Goal: Transaction & Acquisition: Purchase product/service

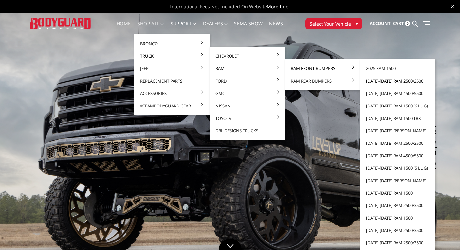
click at [388, 81] on link "[DATE]-[DATE] Ram 2500/3500" at bounding box center [397, 81] width 70 height 12
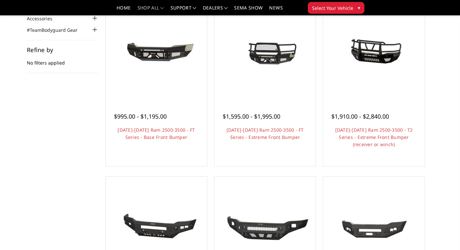
scroll to position [85, 0]
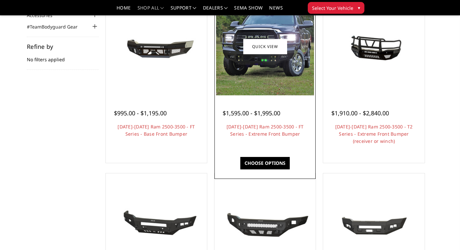
click at [289, 65] on img at bounding box center [265, 46] width 98 height 98
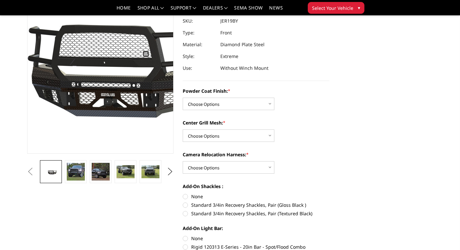
scroll to position [78, 0]
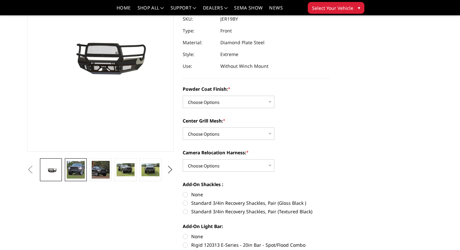
click at [79, 170] on img at bounding box center [76, 170] width 18 height 18
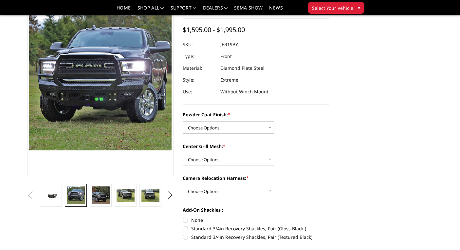
scroll to position [52, 0]
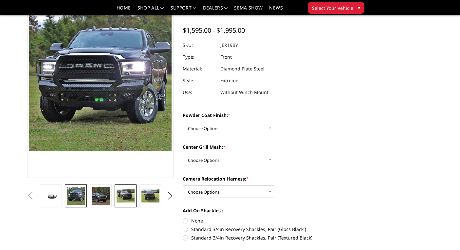
click at [128, 201] on img at bounding box center [125, 195] width 18 height 13
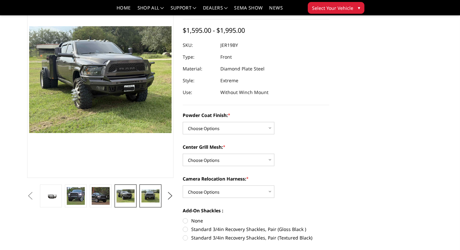
click at [146, 198] on img at bounding box center [150, 195] width 18 height 13
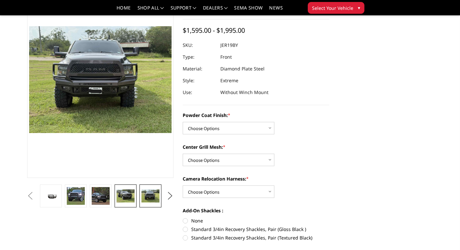
click at [123, 195] on img at bounding box center [125, 195] width 18 height 13
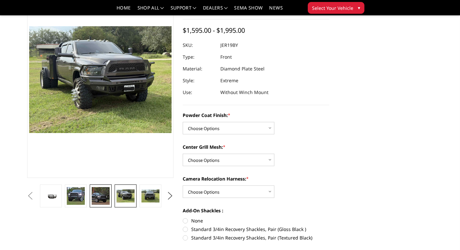
click at [104, 195] on img at bounding box center [101, 196] width 18 height 18
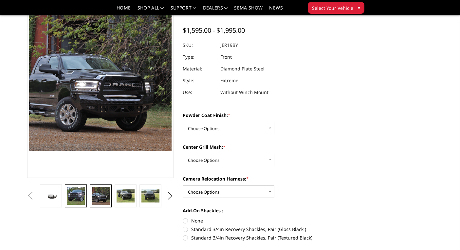
click at [82, 194] on img at bounding box center [76, 196] width 18 height 18
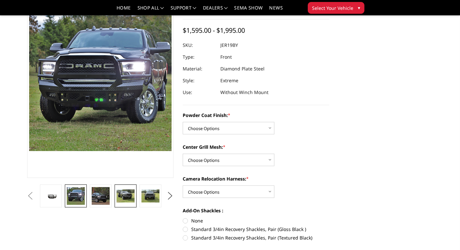
click at [126, 199] on img at bounding box center [125, 195] width 18 height 13
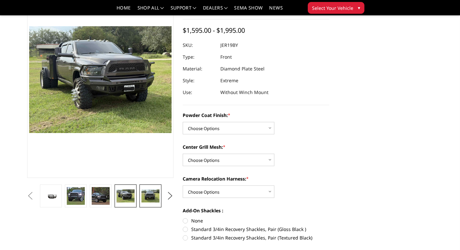
click at [147, 200] on img at bounding box center [150, 195] width 18 height 13
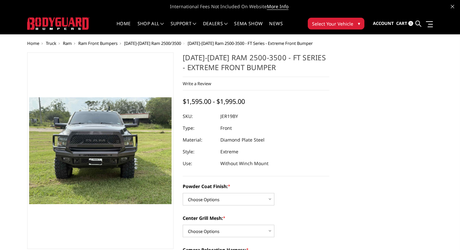
scroll to position [0, 0]
